Goal: Information Seeking & Learning: Understand process/instructions

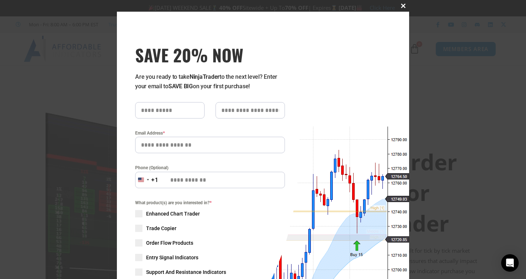
click at [49, 53] on div "Close this module SAVE 20% NOW Are you ready to take NinjaTrader to the next le…" at bounding box center [263, 139] width 526 height 279
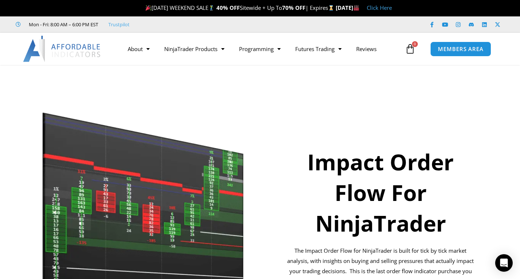
click at [44, 47] on img at bounding box center [62, 49] width 79 height 26
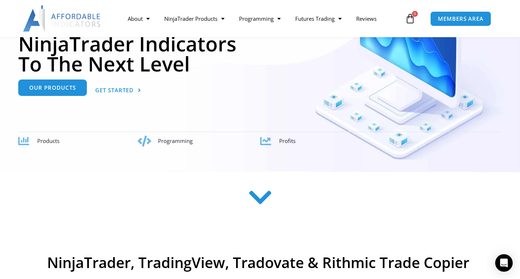
click at [47, 93] on link "Our Products" at bounding box center [52, 88] width 69 height 16
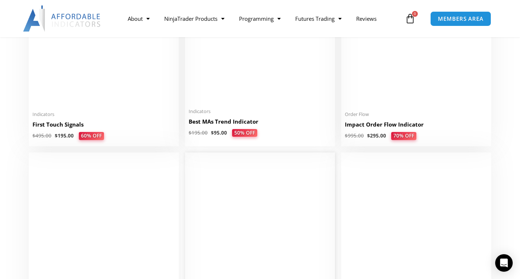
scroll to position [1169, 0]
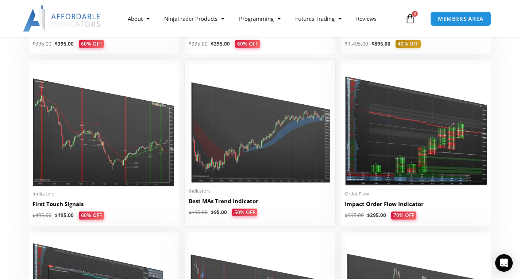
click at [266, 152] on img at bounding box center [260, 124] width 143 height 120
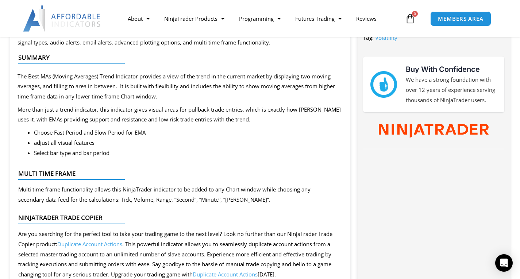
scroll to position [402, 0]
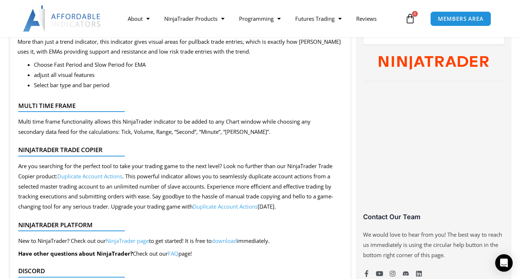
click at [171, 257] on link "FAQ" at bounding box center [173, 253] width 11 height 7
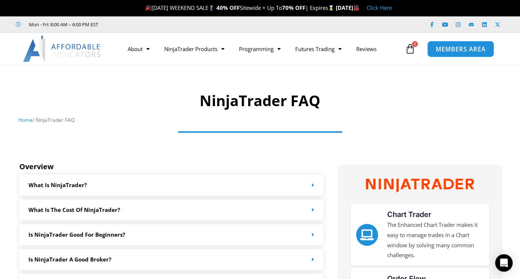
click at [450, 44] on link "MEMBERS AREA" at bounding box center [461, 49] width 67 height 16
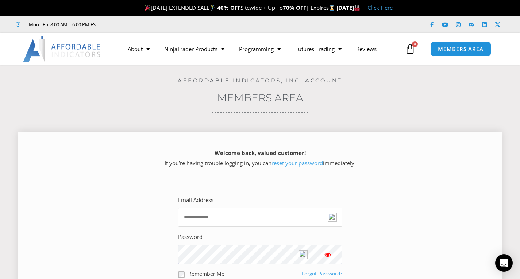
click at [268, 213] on input "Email Address" at bounding box center [260, 217] width 164 height 19
type input "**********"
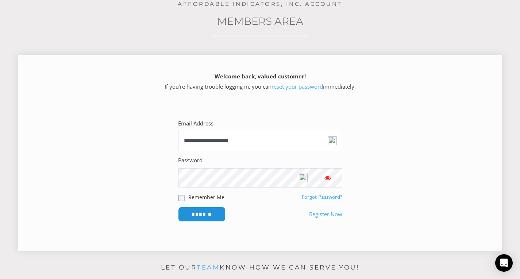
scroll to position [183, 0]
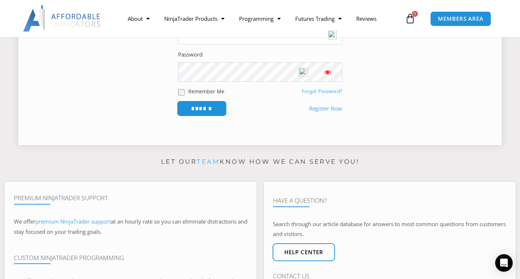
click at [211, 107] on input "******" at bounding box center [202, 109] width 50 height 16
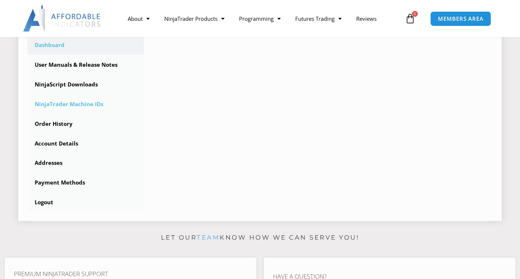
scroll to position [219, 0]
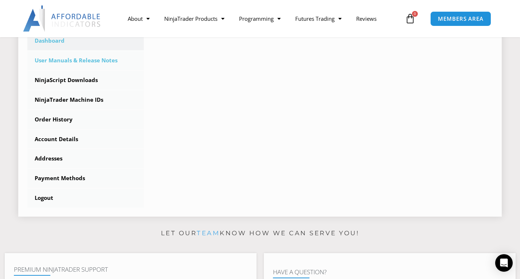
click at [92, 58] on link "User Manuals & Release Notes" at bounding box center [85, 60] width 117 height 19
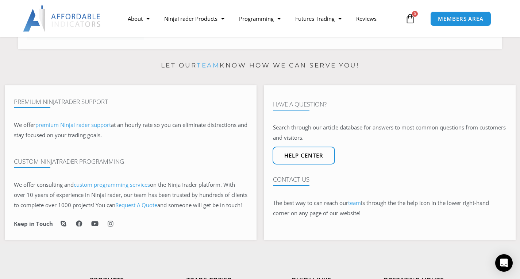
scroll to position [365, 0]
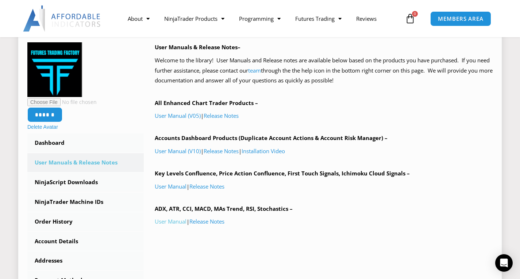
click at [161, 221] on link "User Manual" at bounding box center [171, 221] width 32 height 7
click at [171, 223] on link "User Manual" at bounding box center [171, 221] width 32 height 7
click at [244, 217] on div "User Manuals & Release Notes– Welcome to the library! User Manuals and Release …" at bounding box center [324, 148] width 338 height 213
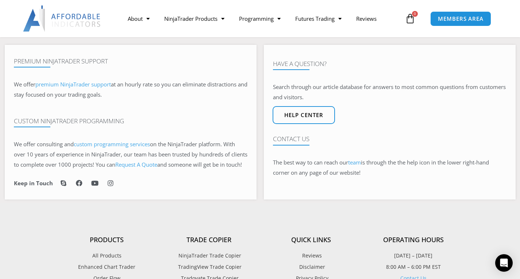
scroll to position [475, 0]
